Goal: Task Accomplishment & Management: Use online tool/utility

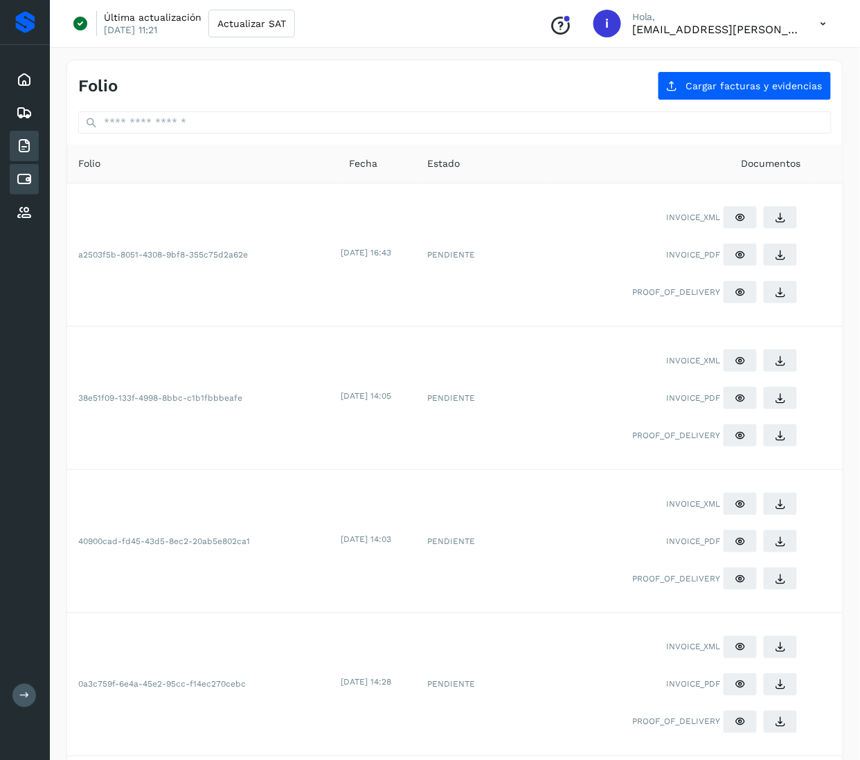
click at [21, 164] on div "Cuentas por pagar" at bounding box center [24, 179] width 29 height 30
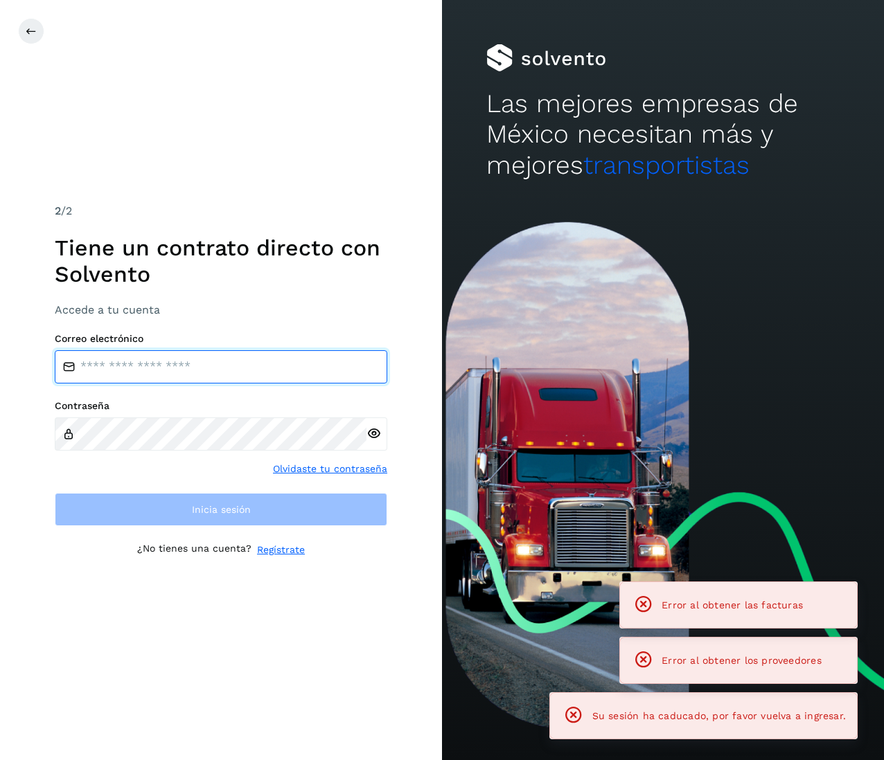
type input "**********"
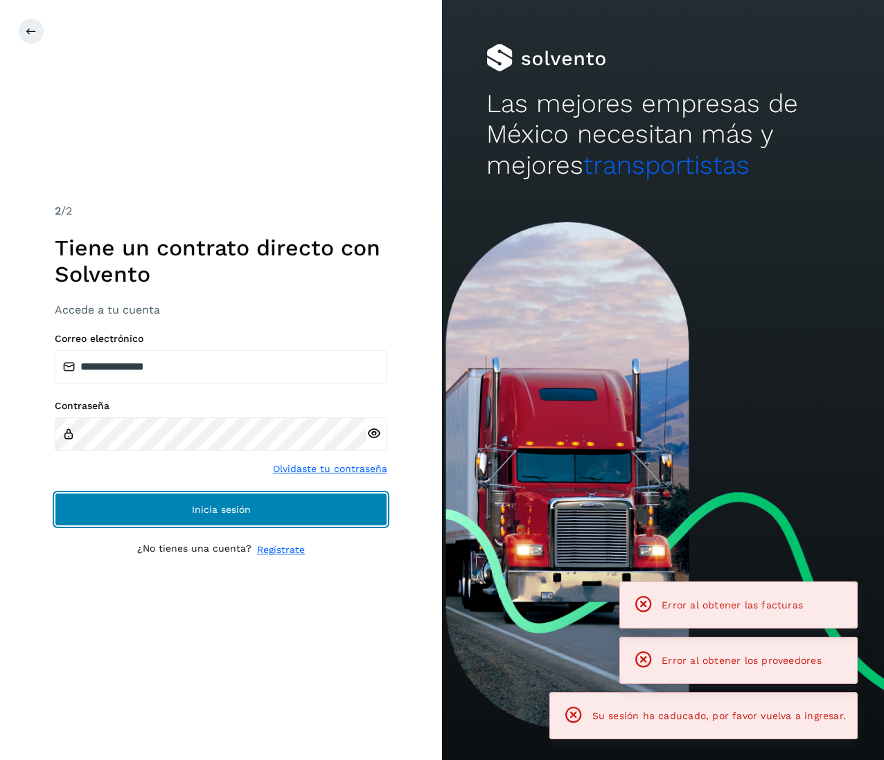
click at [303, 511] on button "Inicia sesión" at bounding box center [221, 509] width 332 height 33
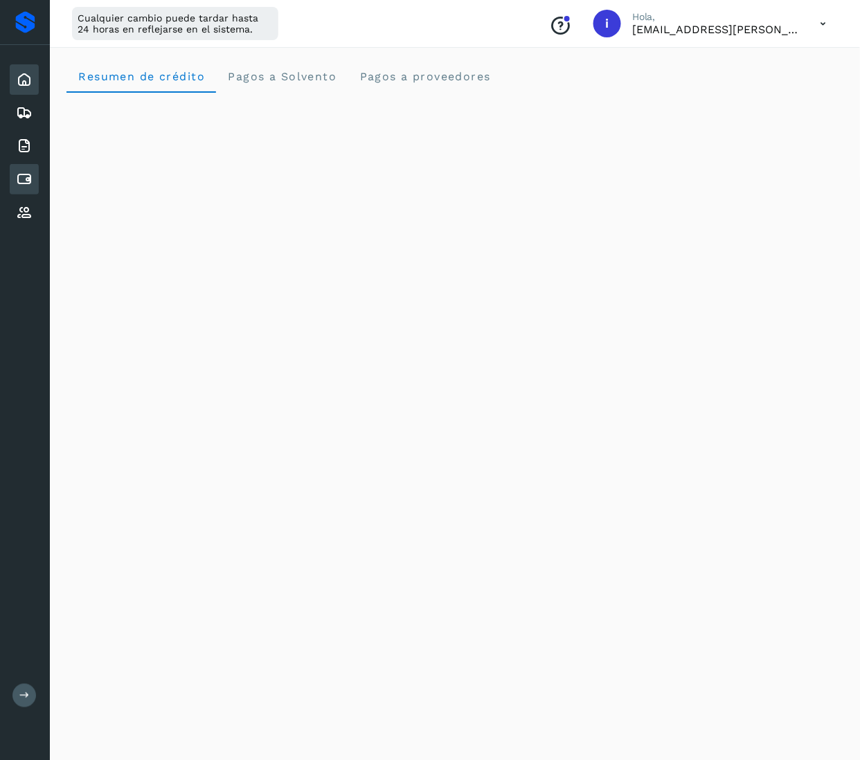
click at [26, 186] on div "Cuentas por pagar" at bounding box center [24, 179] width 29 height 30
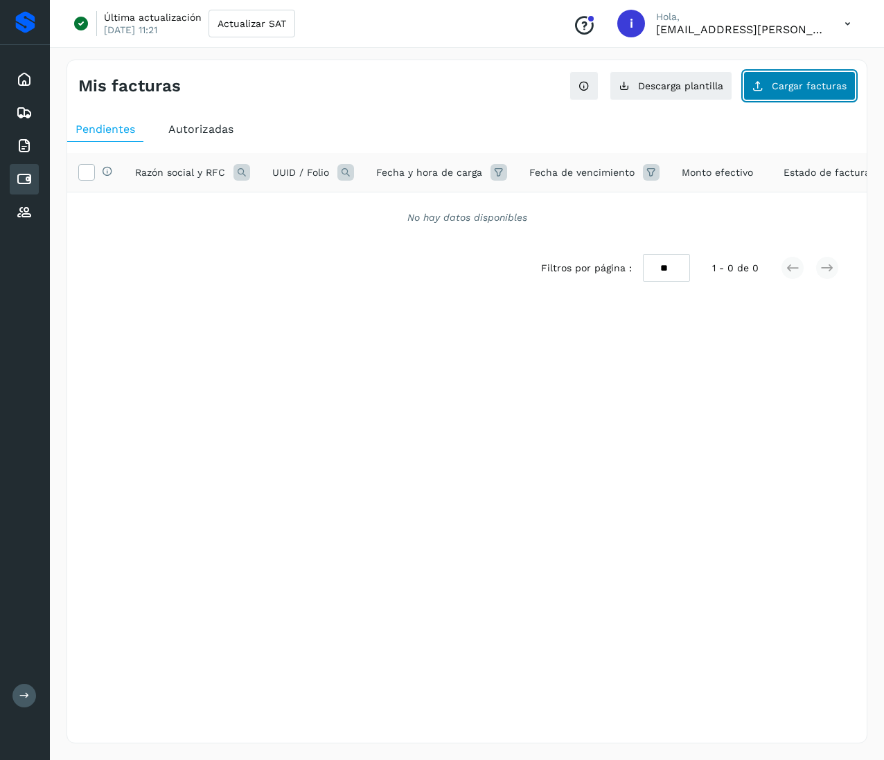
click at [782, 82] on span "Cargar facturas" at bounding box center [808, 86] width 75 height 10
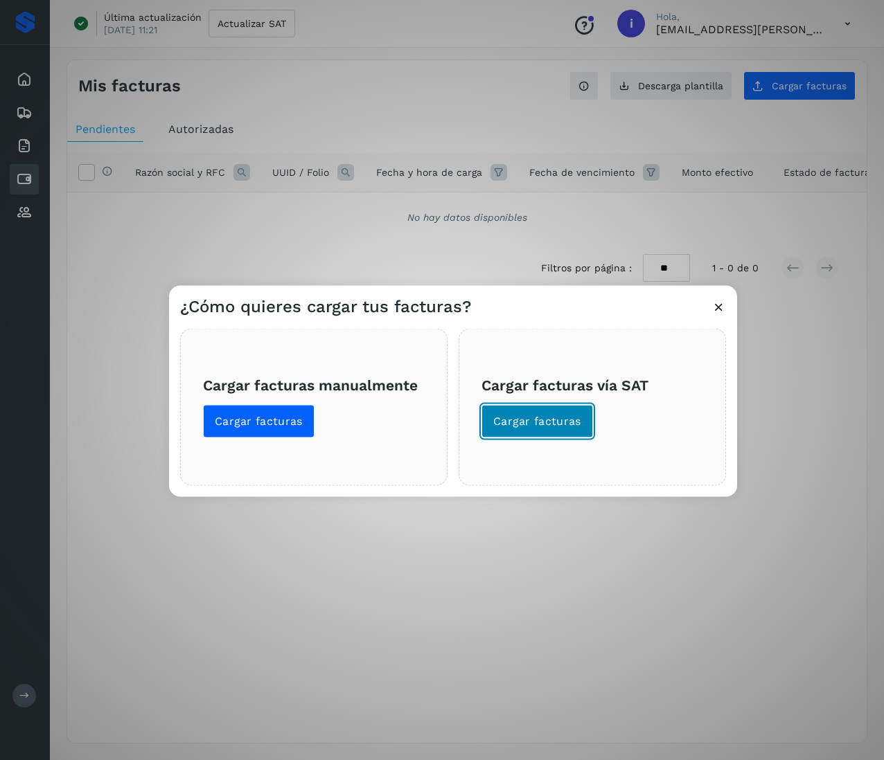
click at [555, 417] on span "Cargar facturas" at bounding box center [537, 421] width 88 height 15
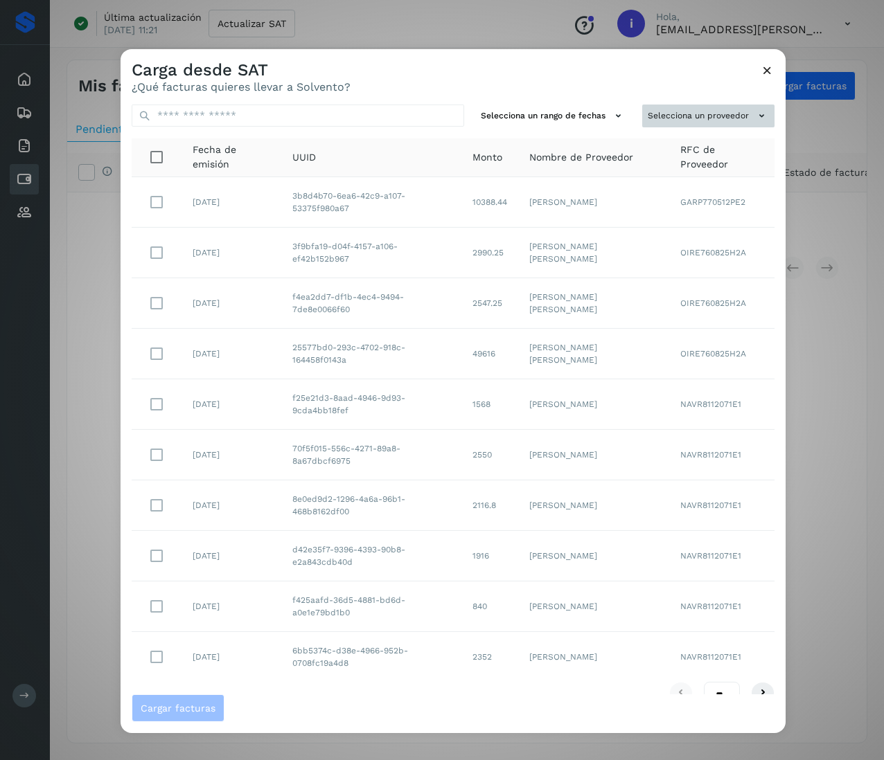
click at [710, 114] on button "Selecciona un proveedor" at bounding box center [708, 116] width 132 height 23
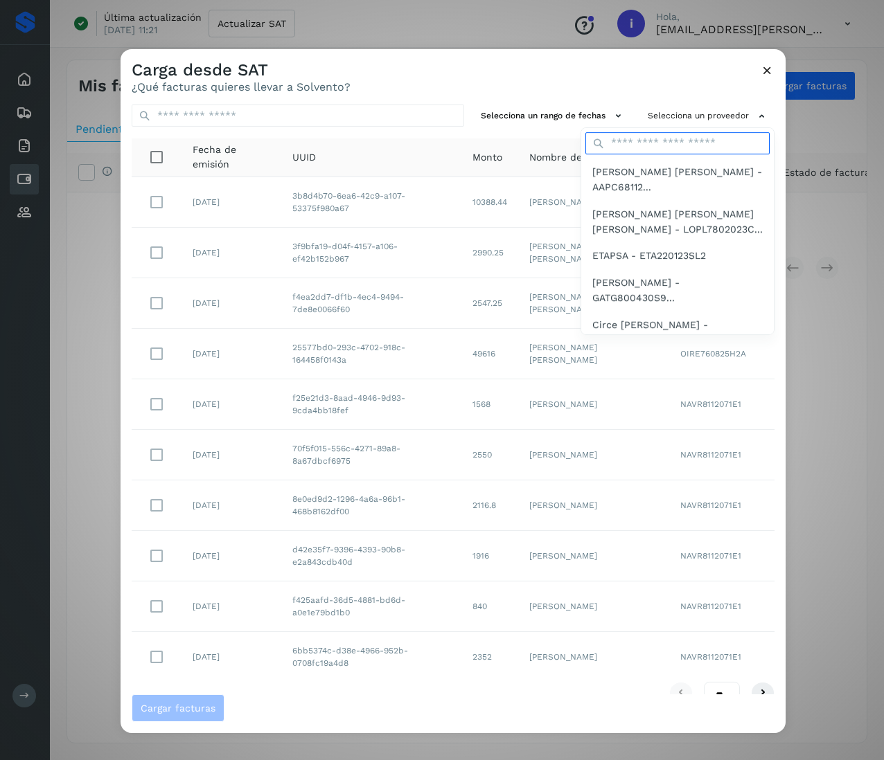
click at [670, 141] on input "text" at bounding box center [677, 143] width 184 height 22
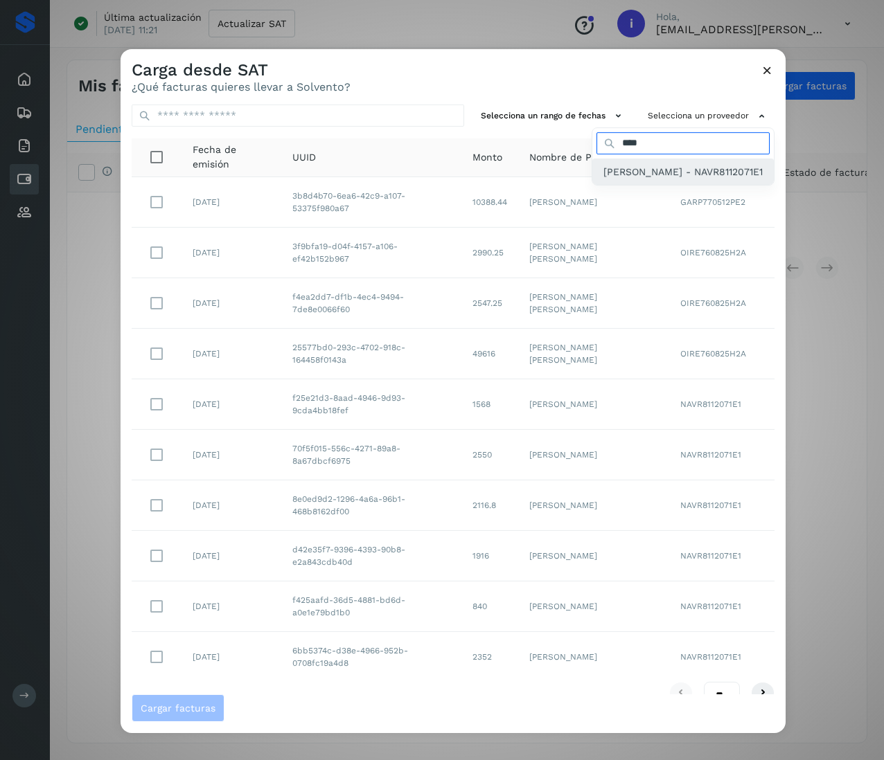
type input "****"
click at [663, 179] on span "[PERSON_NAME] - NAVR8112071E1" at bounding box center [682, 171] width 159 height 15
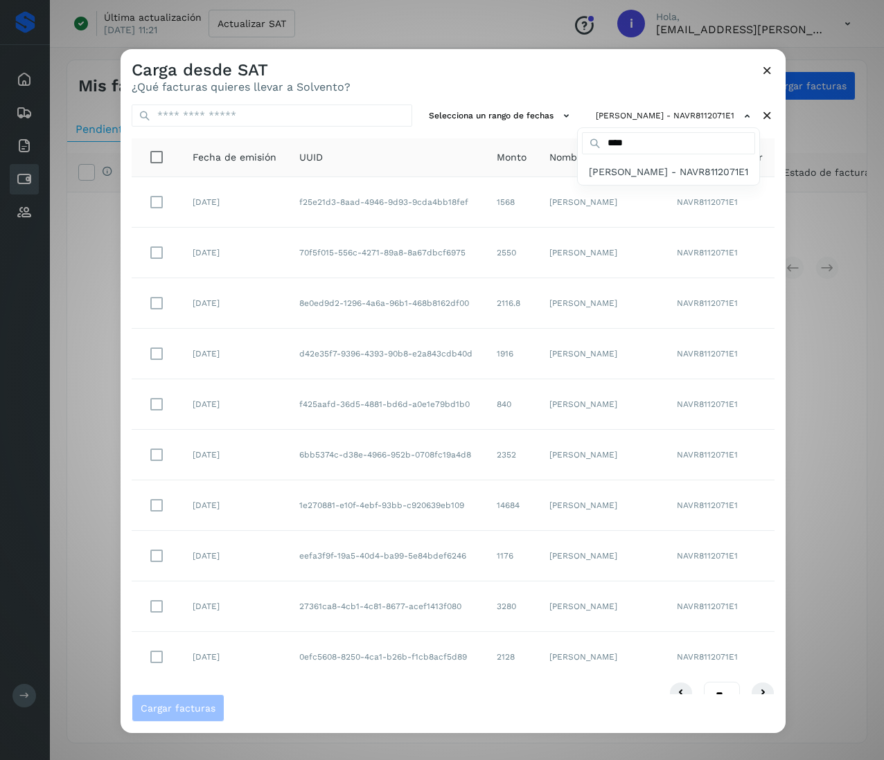
click at [740, 690] on div at bounding box center [562, 429] width 884 height 760
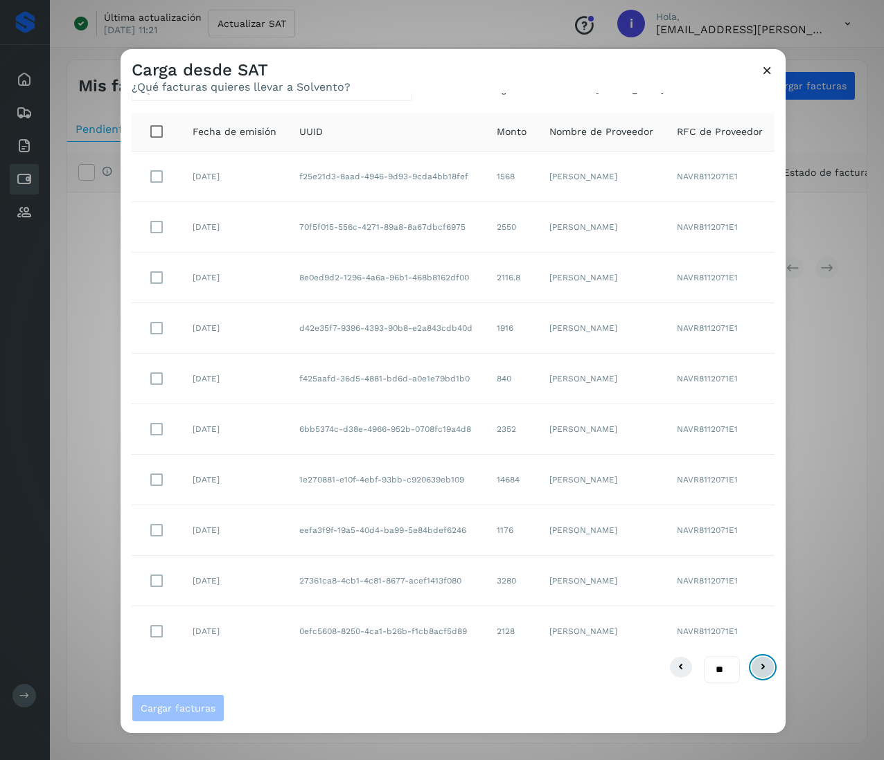
click at [754, 670] on icon at bounding box center [762, 667] width 17 height 17
